Goal: Contribute content: Add original content to the website for others to see

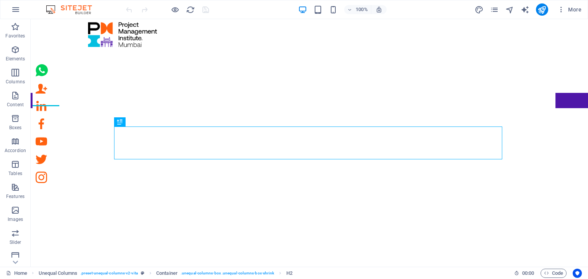
scroll to position [178, 0]
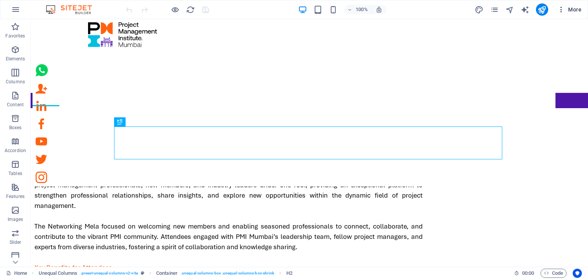
click at [562, 10] on icon "button" at bounding box center [561, 10] width 8 height 8
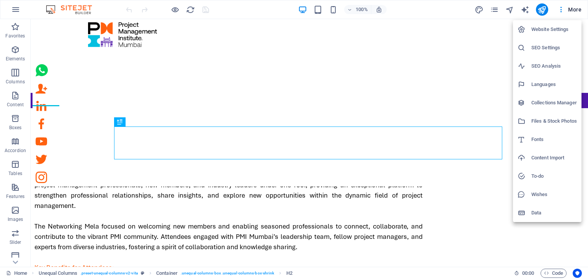
click at [550, 104] on h6 "Collections Manager" at bounding box center [554, 102] width 46 height 9
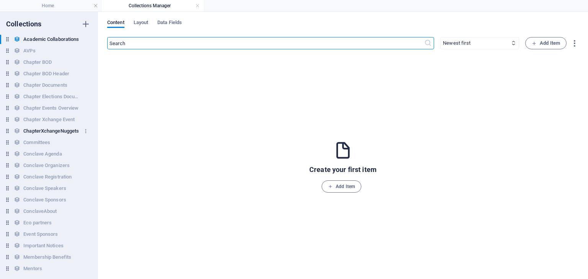
click at [57, 132] on h6 "ChapterXchangeNuggets" at bounding box center [50, 131] width 55 height 9
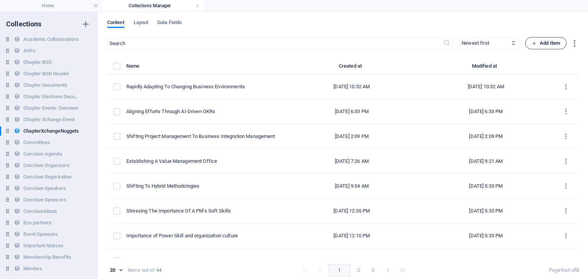
click at [546, 45] on span "Add Item" at bounding box center [546, 43] width 28 height 9
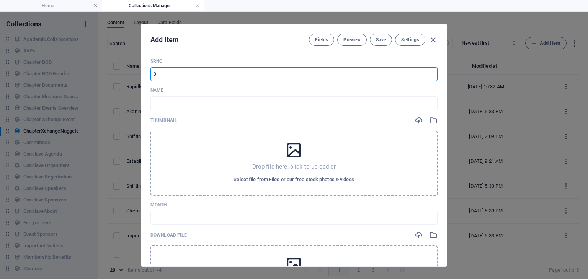
click at [168, 74] on input "number" at bounding box center [293, 74] width 287 height 14
click at [429, 37] on icon "button" at bounding box center [433, 40] width 9 height 9
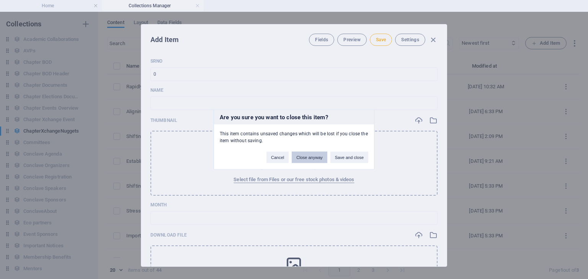
click at [309, 155] on button "Close anyway" at bounding box center [309, 157] width 35 height 11
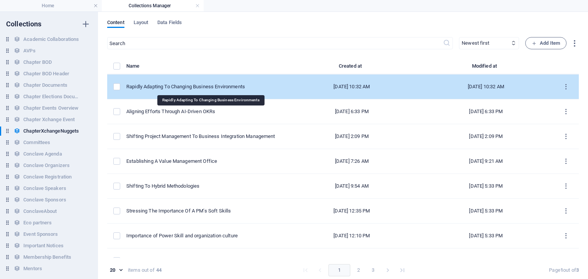
click at [189, 88] on div "Rapidly Adapting To Changing Business Environments" at bounding box center [202, 86] width 152 height 7
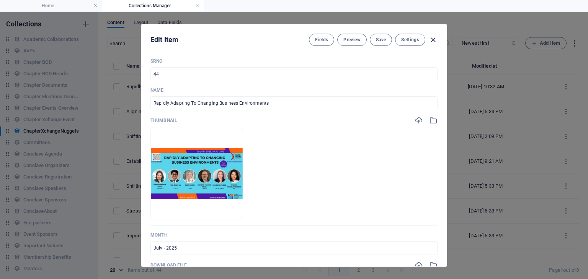
click at [429, 39] on icon "button" at bounding box center [433, 40] width 9 height 9
type input "rapidly-adapting-to-changing-business-environments"
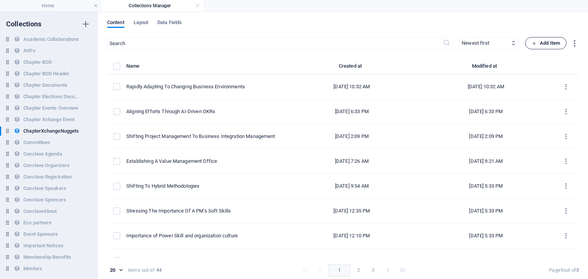
click at [536, 42] on span "Add Item" at bounding box center [546, 43] width 28 height 9
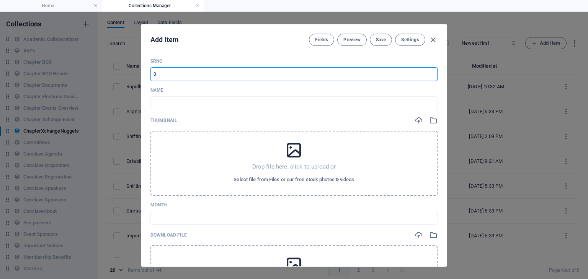
drag, startPoint x: 161, startPoint y: 75, endPoint x: 121, endPoint y: 75, distance: 40.2
click at [124, 75] on div "Add Item Fields Preview Save Settings SrNo ​ Name ​ Thumbnail Drop file here, c…" at bounding box center [294, 146] width 588 height 268
type input "45"
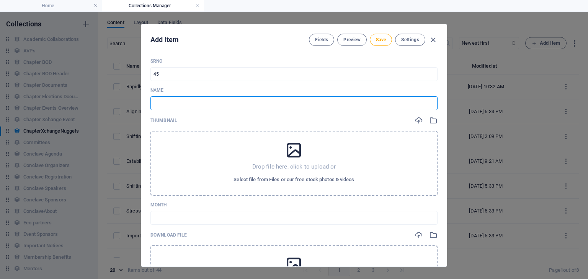
click at [193, 101] on input "text" at bounding box center [293, 103] width 287 height 14
paste input "Sustainability and Green Project Management"
type input "Sustainability and Green Project Management"
type input "sustainability-and-green-project-management"
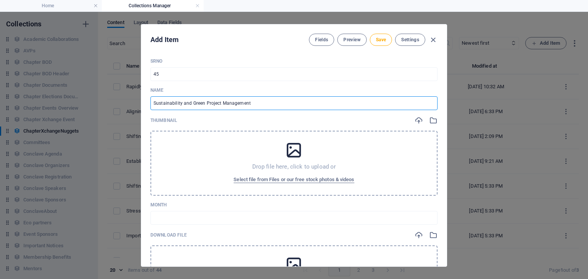
type input "Sustainability and Green Project Management"
click at [185, 215] on input "text" at bounding box center [293, 218] width 287 height 14
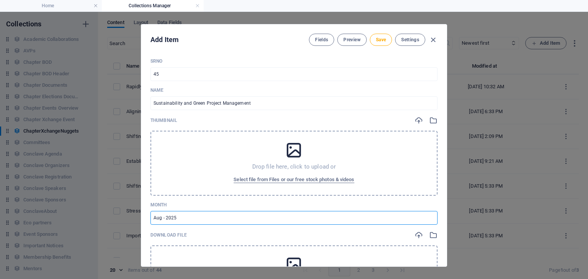
type input "Aug - 2025"
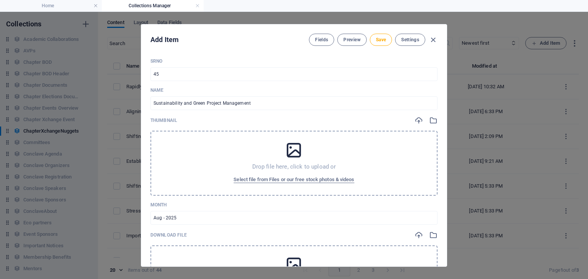
drag, startPoint x: 445, startPoint y: 104, endPoint x: 442, endPoint y: 125, distance: 21.7
click at [442, 125] on div "SrNo 45 ​ Name Sustainability and Green Project Management ​ Thumbnail Drop fil…" at bounding box center [293, 159] width 305 height 215
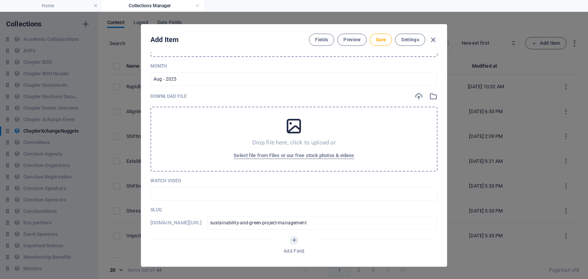
scroll to position [181, 0]
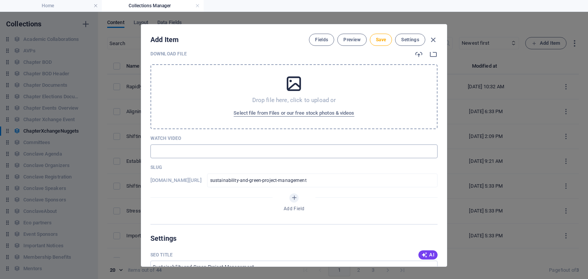
click at [185, 150] on input "text" at bounding box center [293, 152] width 287 height 14
paste input "[URL][DOMAIN_NAME]"
type input "[URL][DOMAIN_NAME]"
drag, startPoint x: 446, startPoint y: 144, endPoint x: 442, endPoint y: 179, distance: 34.7
click at [442, 179] on div "Add Item Fields Preview Save Settings SrNo 45 ​ Name Sustainability and Green P…" at bounding box center [294, 145] width 306 height 243
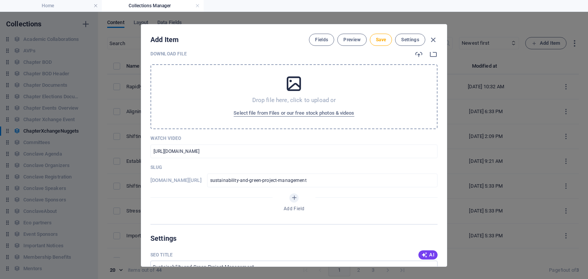
click at [429, 141] on p "Watch Video" at bounding box center [293, 138] width 287 height 6
drag, startPoint x: 446, startPoint y: 152, endPoint x: 442, endPoint y: 176, distance: 24.5
click at [442, 176] on div "Add Item Fields Preview Save Settings SrNo 45 ​ Name Sustainability and Green P…" at bounding box center [294, 145] width 306 height 243
click at [401, 176] on input "sustainability-and-green-project-management" at bounding box center [322, 181] width 230 height 14
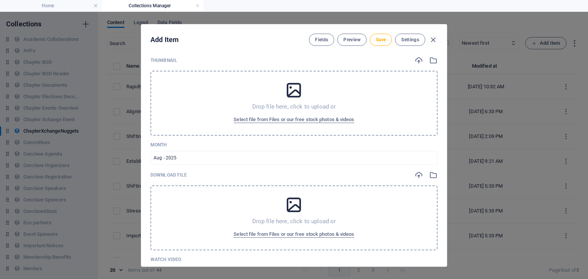
scroll to position [0, 0]
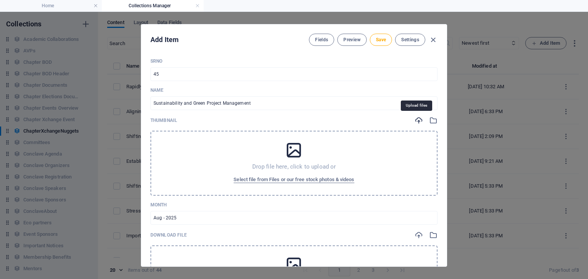
click at [414, 120] on icon "button" at bounding box center [418, 120] width 8 height 8
click at [418, 234] on icon "button" at bounding box center [418, 235] width 8 height 8
click at [220, 204] on p "Month" at bounding box center [293, 205] width 287 height 6
click at [416, 121] on icon "button" at bounding box center [418, 120] width 8 height 8
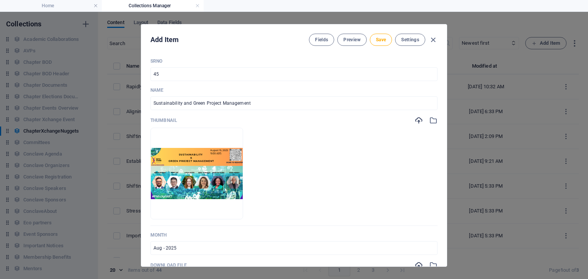
drag, startPoint x: 446, startPoint y: 98, endPoint x: 446, endPoint y: 111, distance: 12.6
click at [446, 111] on div "Add Item Fields Preview Save Settings SrNo 45 ​ Name Sustainability and Green P…" at bounding box center [294, 146] width 588 height 268
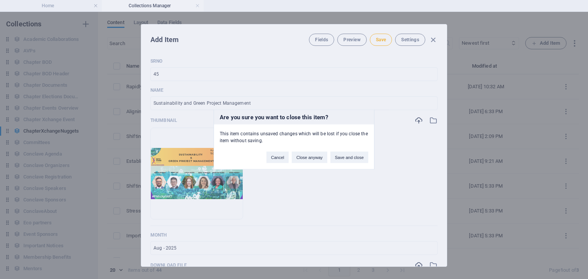
click at [399, 176] on div "Are you sure you want to close this item? This item contains unsaved changes wh…" at bounding box center [294, 139] width 588 height 279
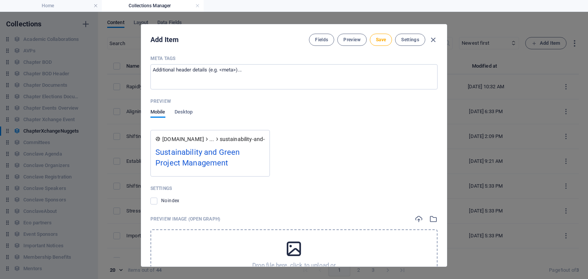
scroll to position [612, 0]
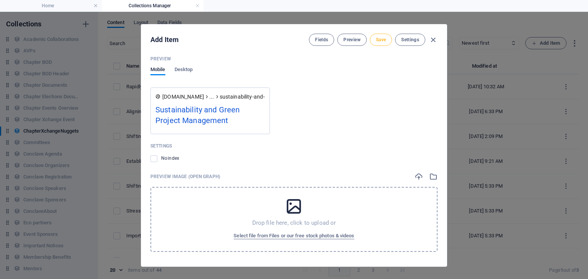
click at [376, 42] on span "Save" at bounding box center [381, 40] width 10 height 6
click at [376, 41] on span "Save" at bounding box center [381, 40] width 10 height 6
click at [432, 40] on icon "button" at bounding box center [433, 40] width 9 height 9
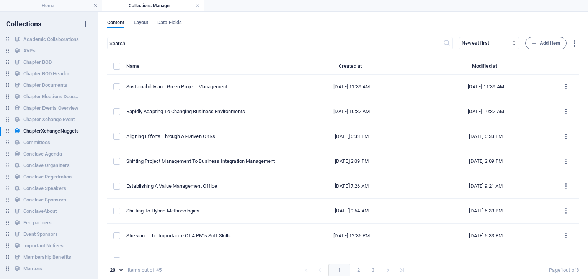
type input "sustainability-and-green-project-management"
